Goal: Information Seeking & Learning: Check status

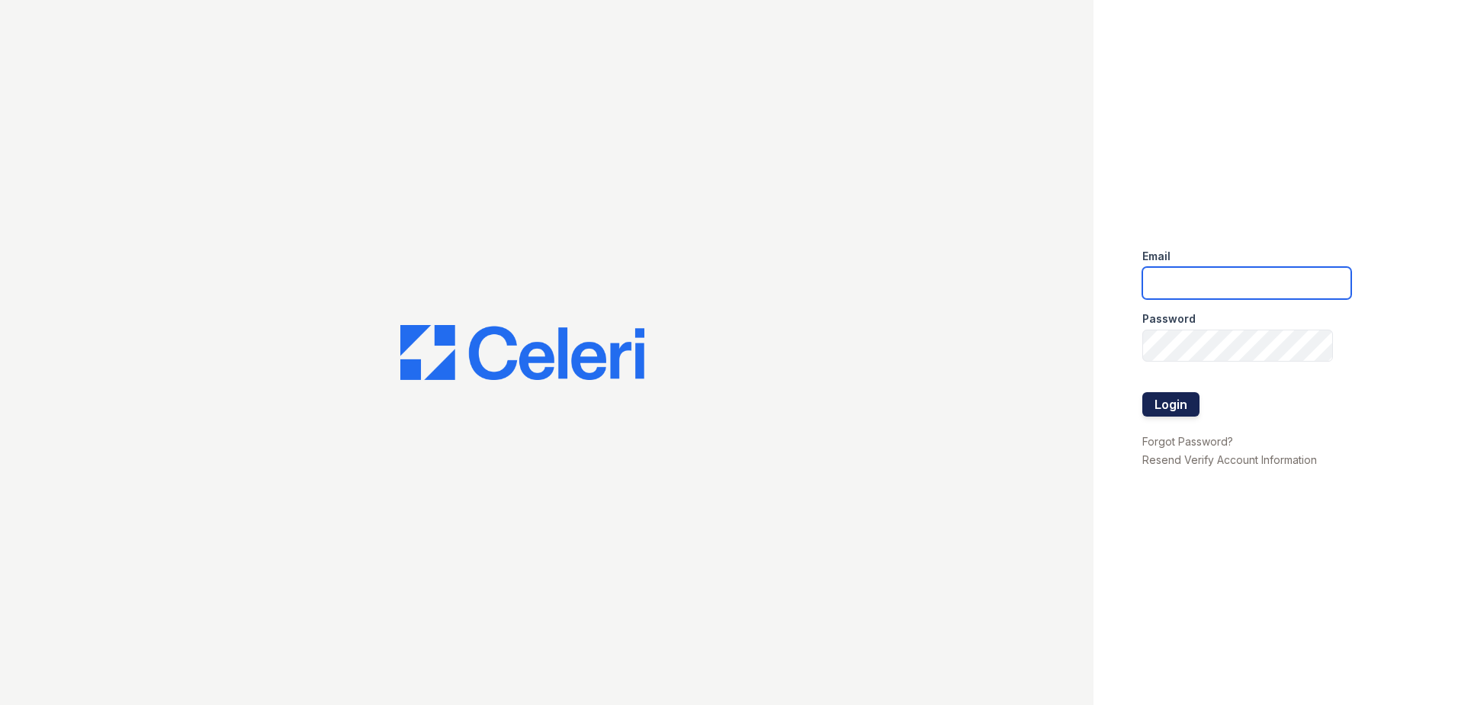
type input "arrivesilverspring@trinity-pm.com"
click at [1181, 408] on button "Login" at bounding box center [1170, 404] width 57 height 24
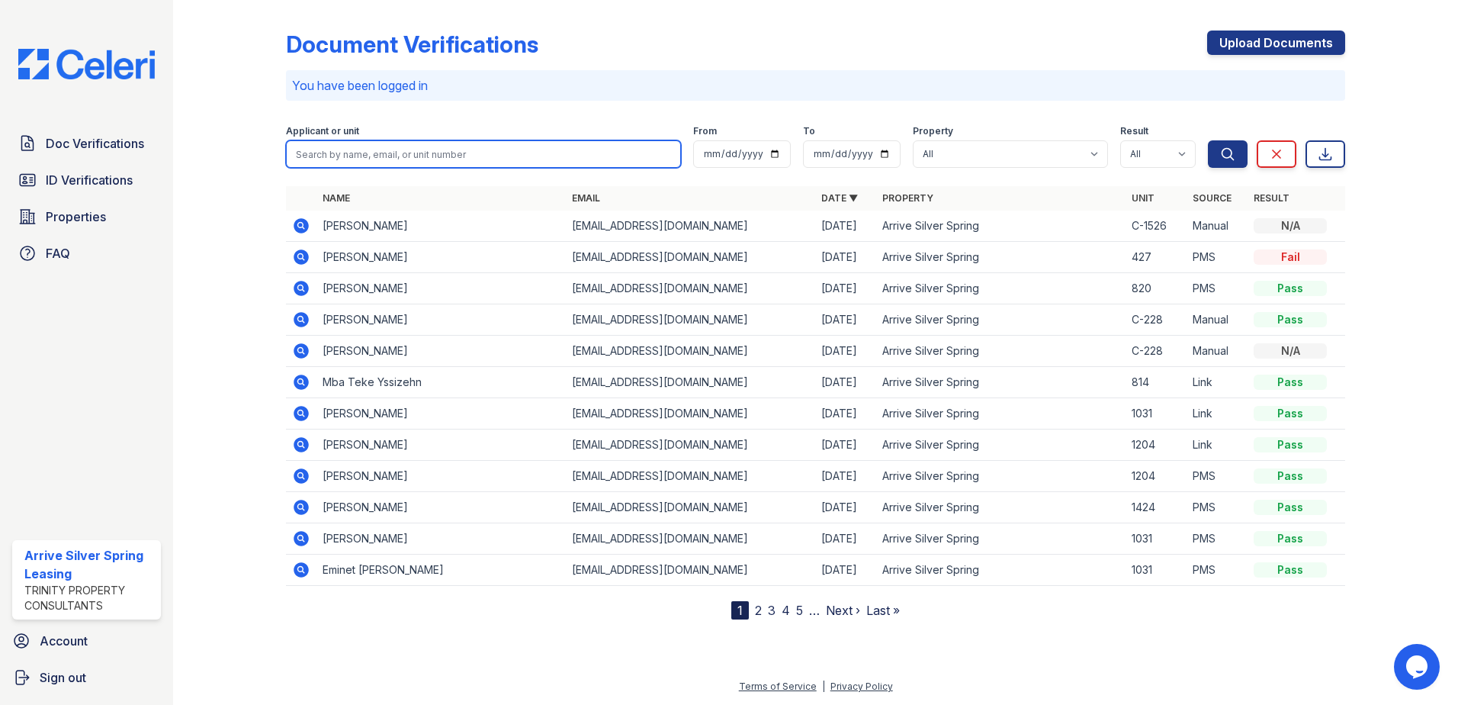
click at [542, 149] on input "search" at bounding box center [483, 153] width 395 height 27
type input "[PERSON_NAME]"
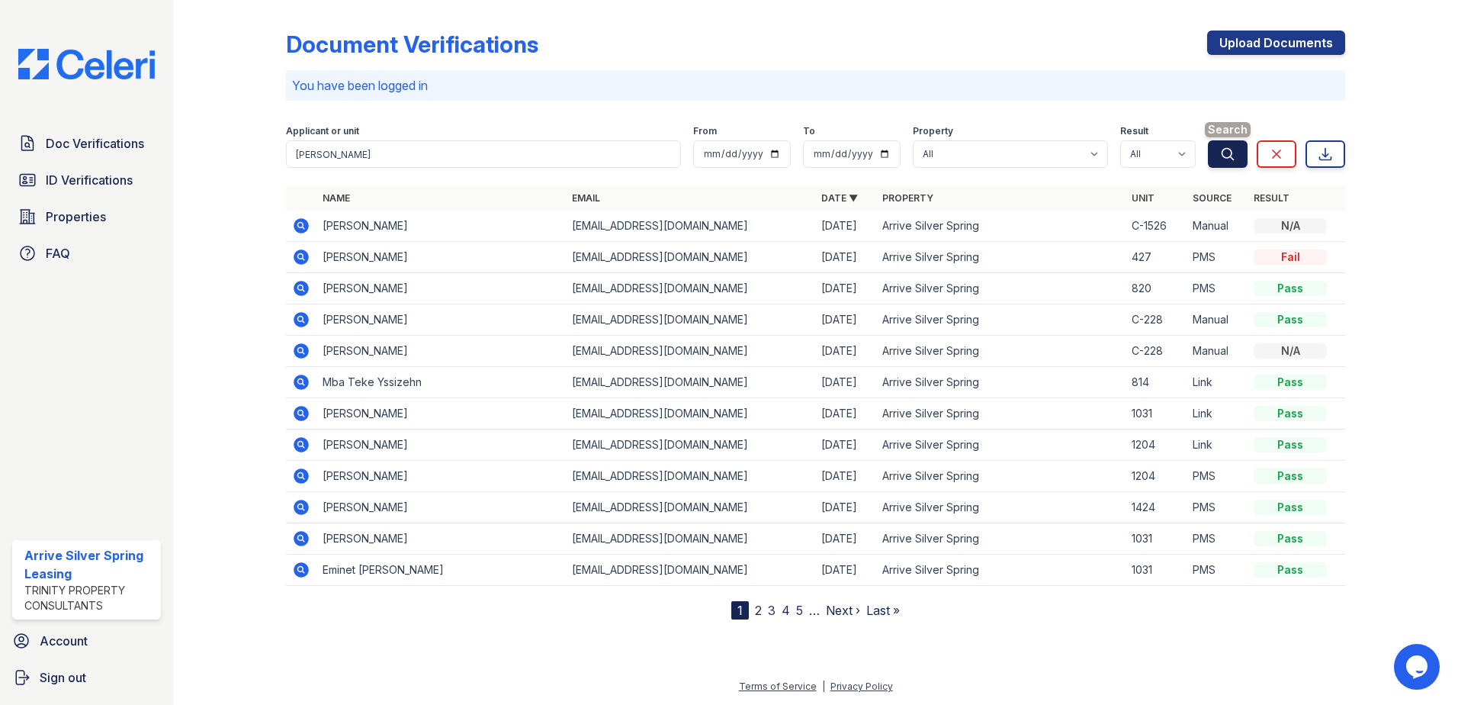
click at [1229, 159] on icon "submit" at bounding box center [1227, 153] width 15 height 15
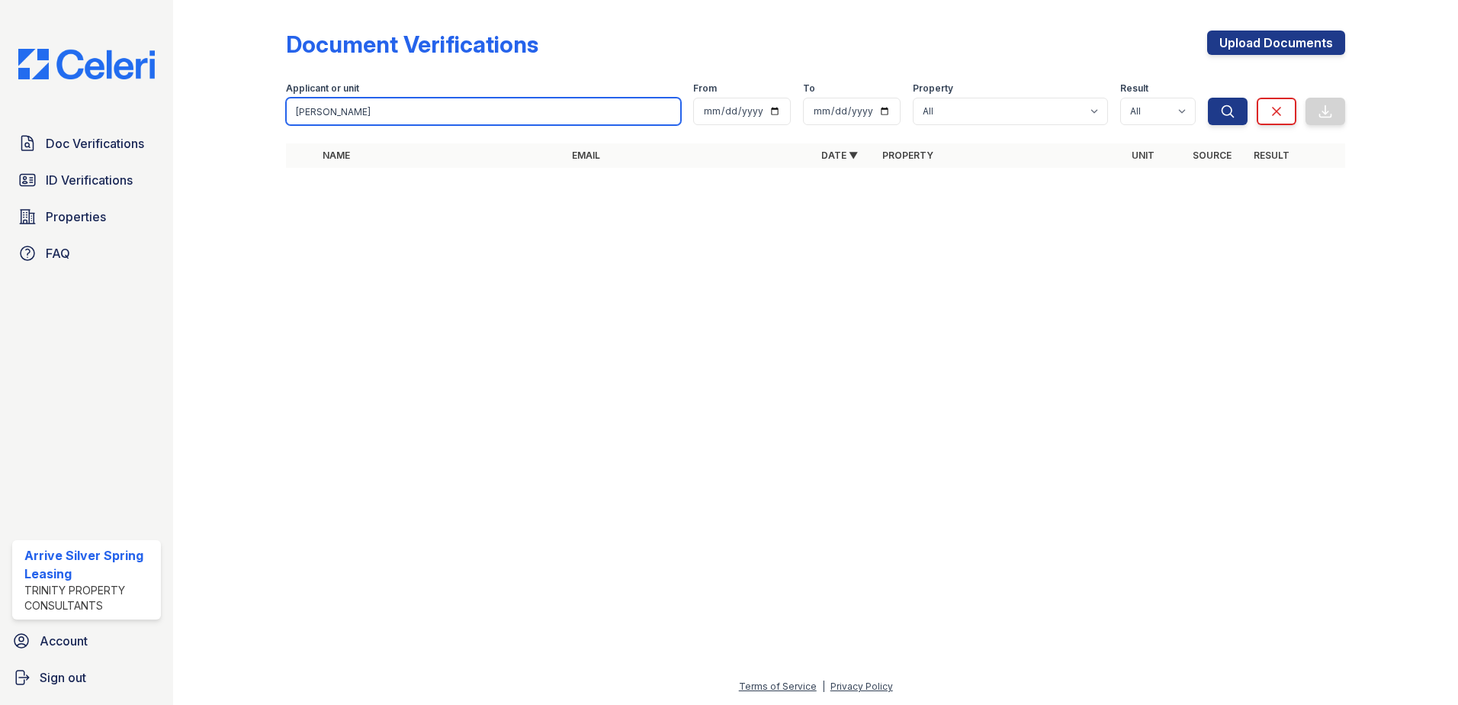
click at [449, 117] on input "[PERSON_NAME]" at bounding box center [483, 111] width 395 height 27
type input "[PERSON_NAME]"
click at [1208, 98] on button "Search" at bounding box center [1228, 111] width 40 height 27
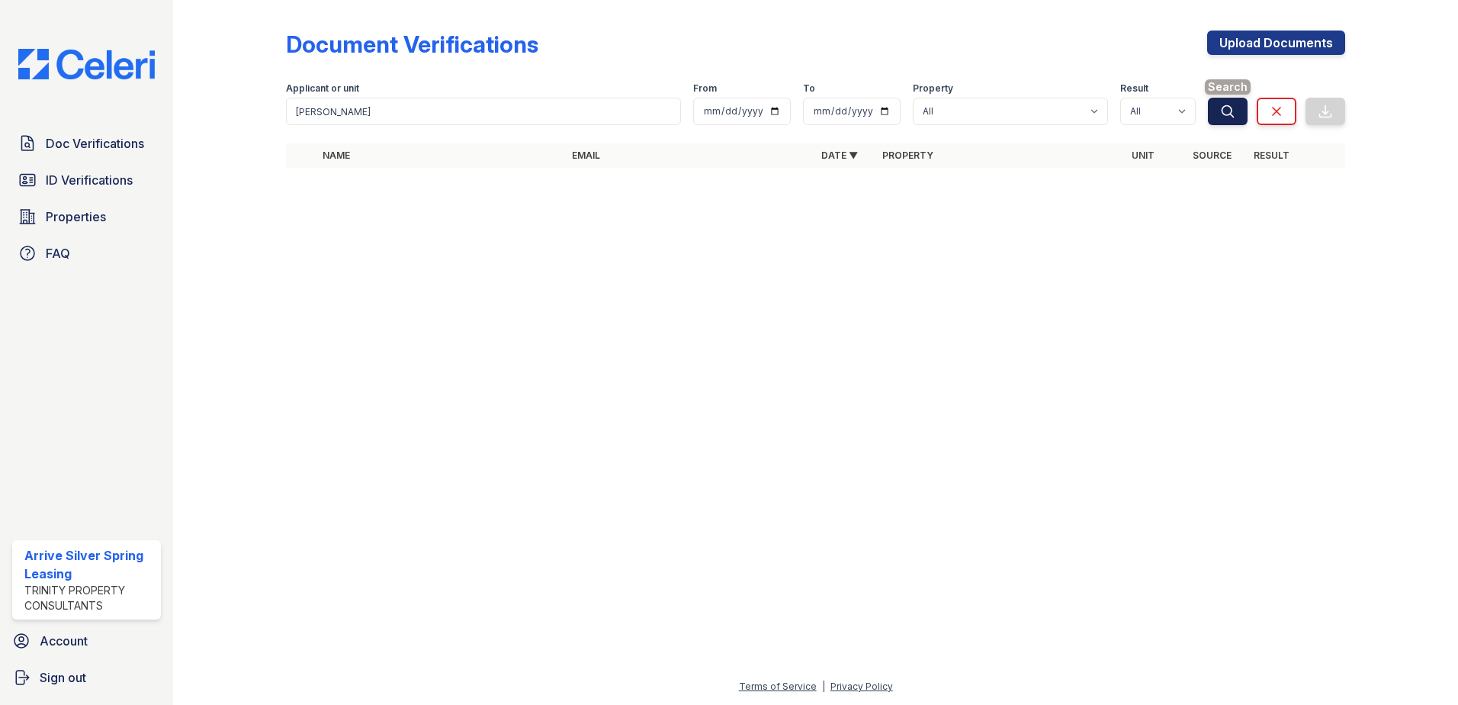
click at [1225, 122] on button "Search" at bounding box center [1228, 111] width 40 height 27
click at [769, 111] on input "date" at bounding box center [742, 111] width 98 height 27
type input "[DATE]"
drag, startPoint x: 888, startPoint y: 110, endPoint x: 884, endPoint y: 118, distance: 9.2
click at [888, 109] on input "date" at bounding box center [852, 111] width 98 height 27
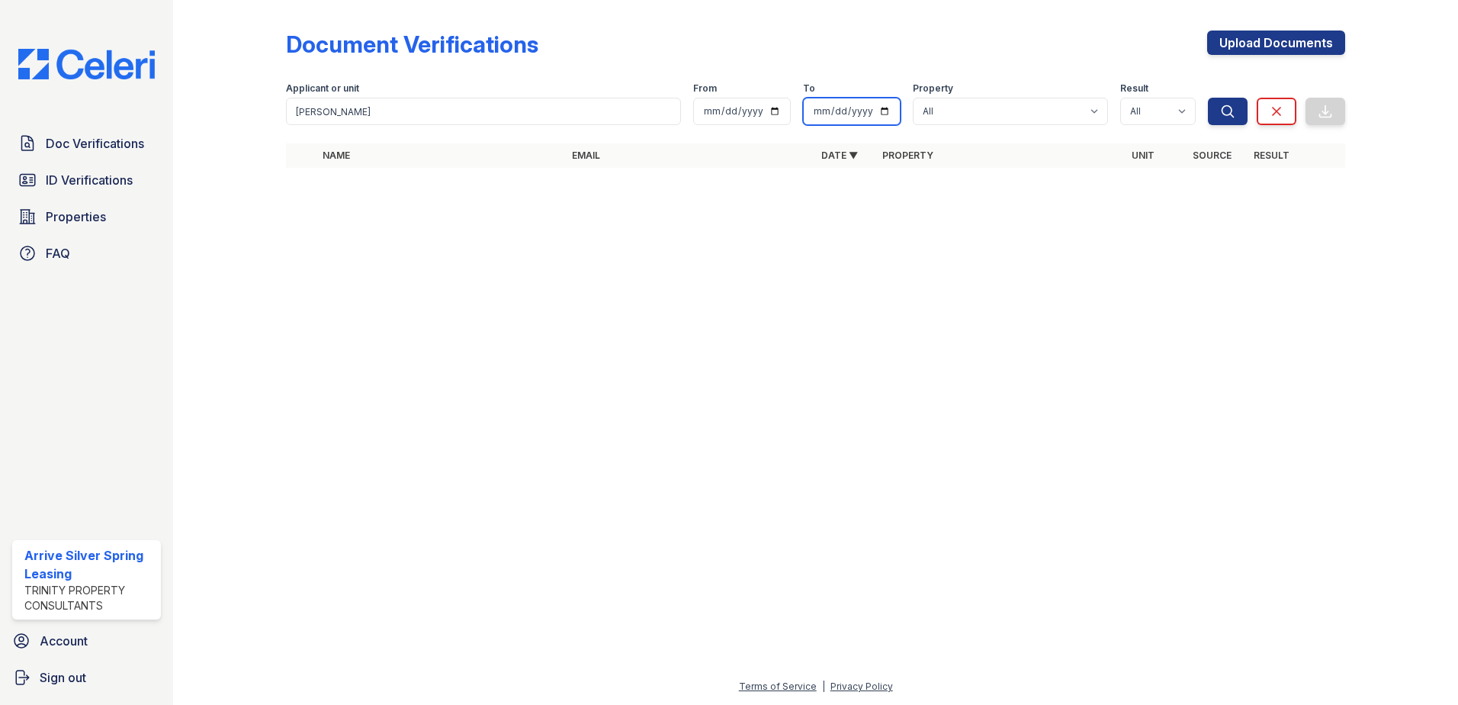
type input "[DATE]"
click at [1225, 119] on button "Search" at bounding box center [1228, 111] width 40 height 27
click at [1031, 125] on form "Applicant or unit [PERSON_NAME] From [DATE] To [DATE] Property All Arrive Silve…" at bounding box center [815, 100] width 1059 height 61
click at [1028, 117] on select "All Arrive Silver Spring" at bounding box center [1010, 111] width 195 height 27
select select "1784"
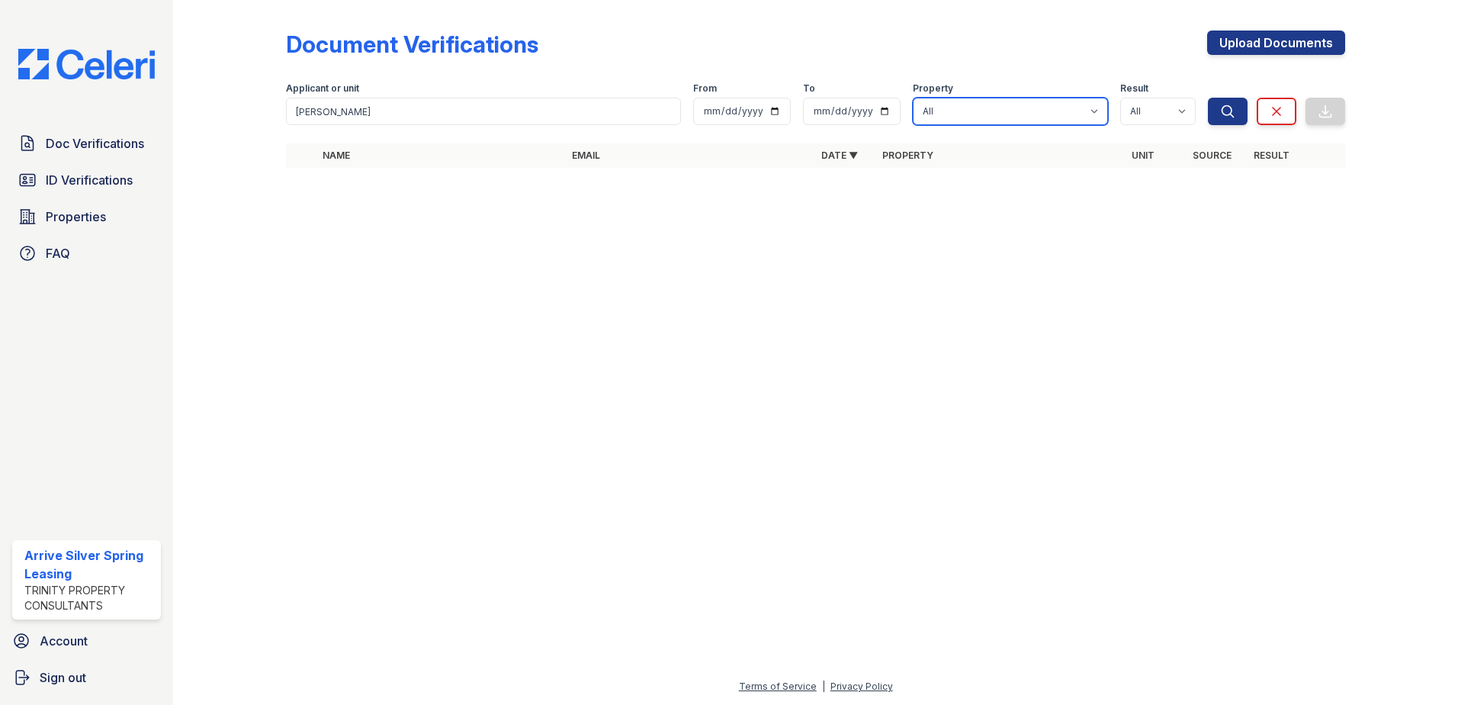
click at [913, 98] on select "All Arrive Silver Spring" at bounding box center [1010, 111] width 195 height 27
click at [1224, 113] on icon "submit" at bounding box center [1227, 111] width 15 height 15
click at [1223, 120] on button "Search" at bounding box center [1228, 111] width 40 height 27
click at [1227, 119] on button "Search" at bounding box center [1228, 111] width 40 height 27
click at [112, 159] on link "Doc Verifications" at bounding box center [86, 143] width 149 height 31
